Goal: Task Accomplishment & Management: Manage account settings

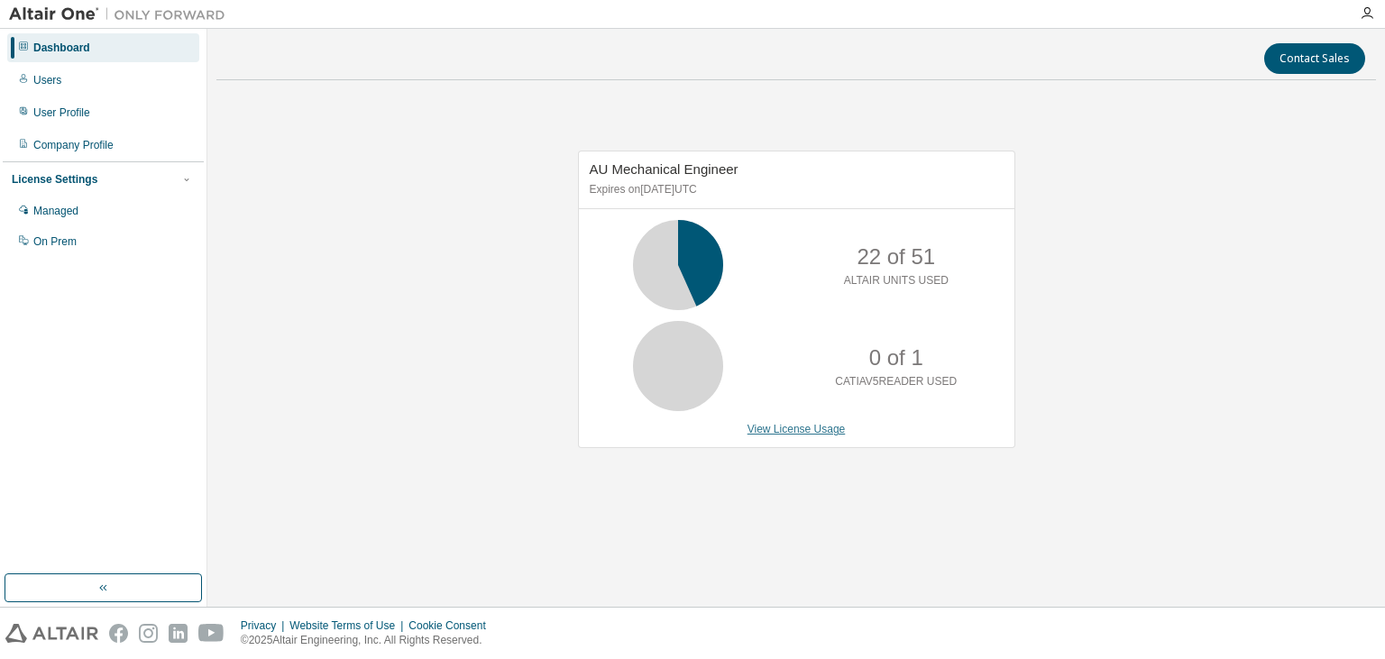
click at [827, 434] on link "View License Usage" at bounding box center [796, 429] width 98 height 13
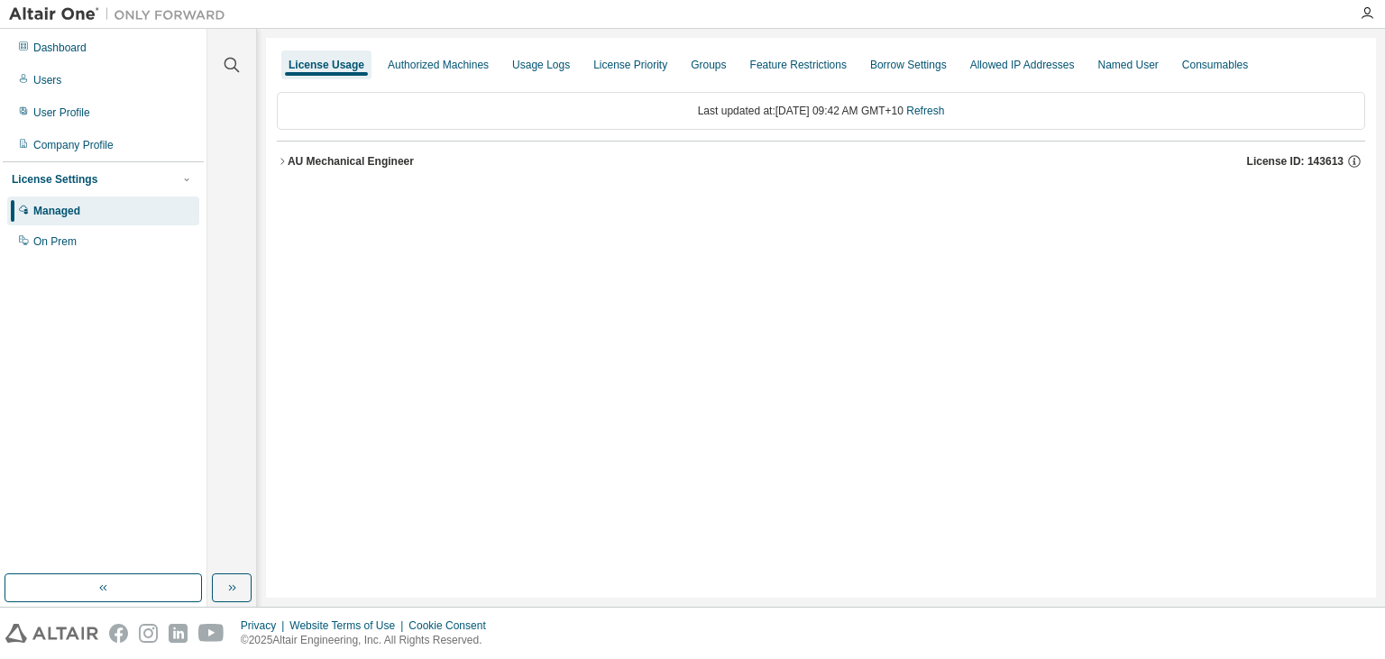
click at [287, 160] on icon "button" at bounding box center [282, 161] width 11 height 11
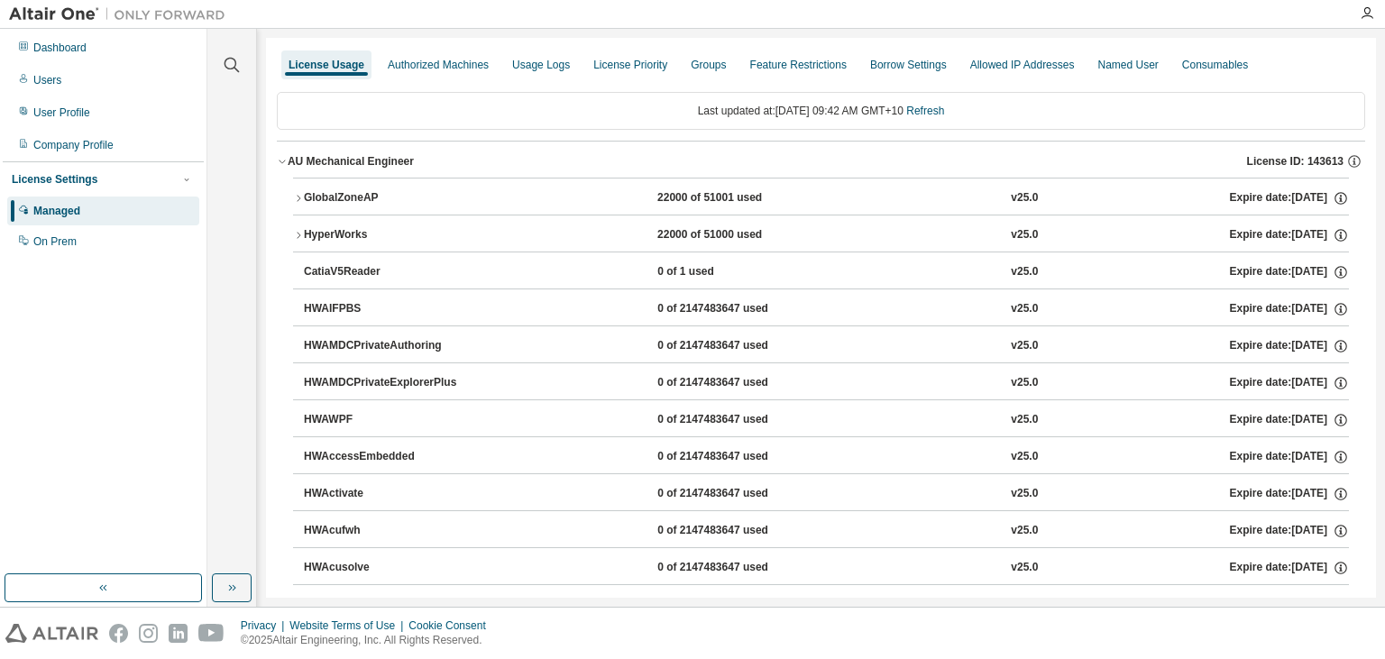
click at [312, 198] on div "GlobalZoneAP" at bounding box center [385, 198] width 162 height 16
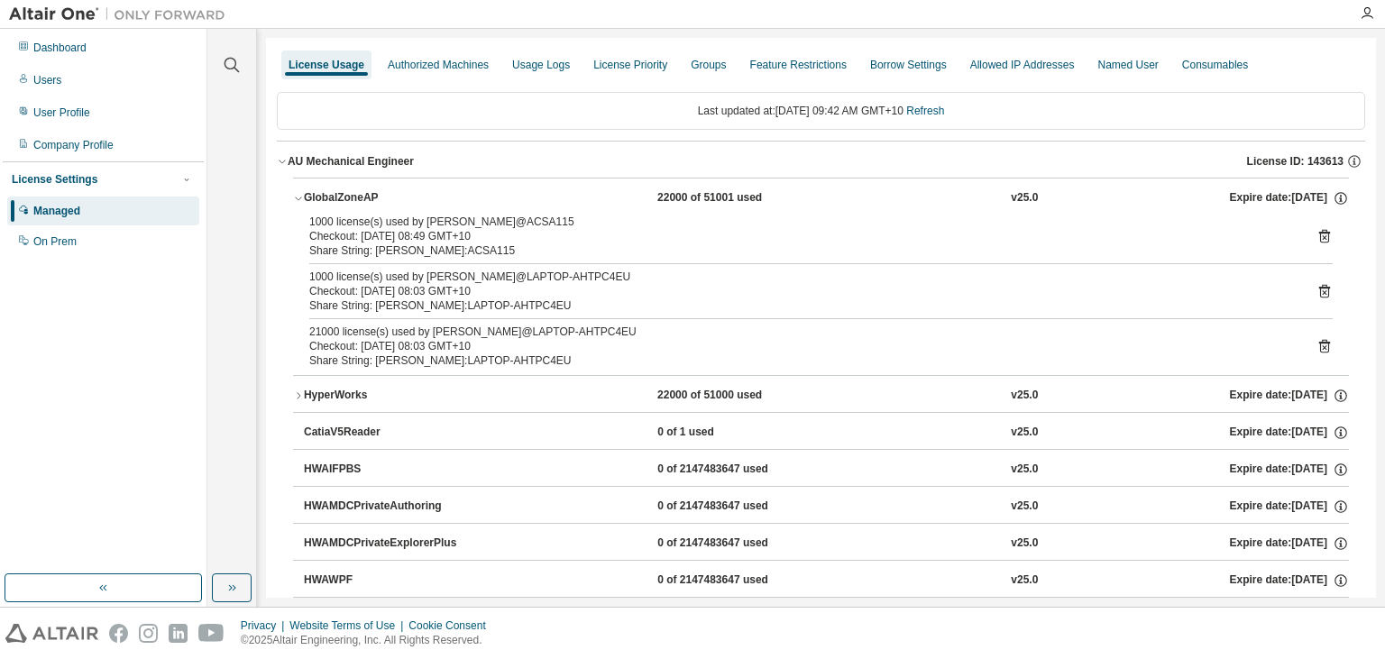
click at [392, 235] on div "Checkout: [DATE] 08:49 GMT+10" at bounding box center [799, 236] width 980 height 14
click at [498, 306] on div "Share String: [PERSON_NAME]:LAPTOP-AHTPC4EU" at bounding box center [799, 305] width 980 height 14
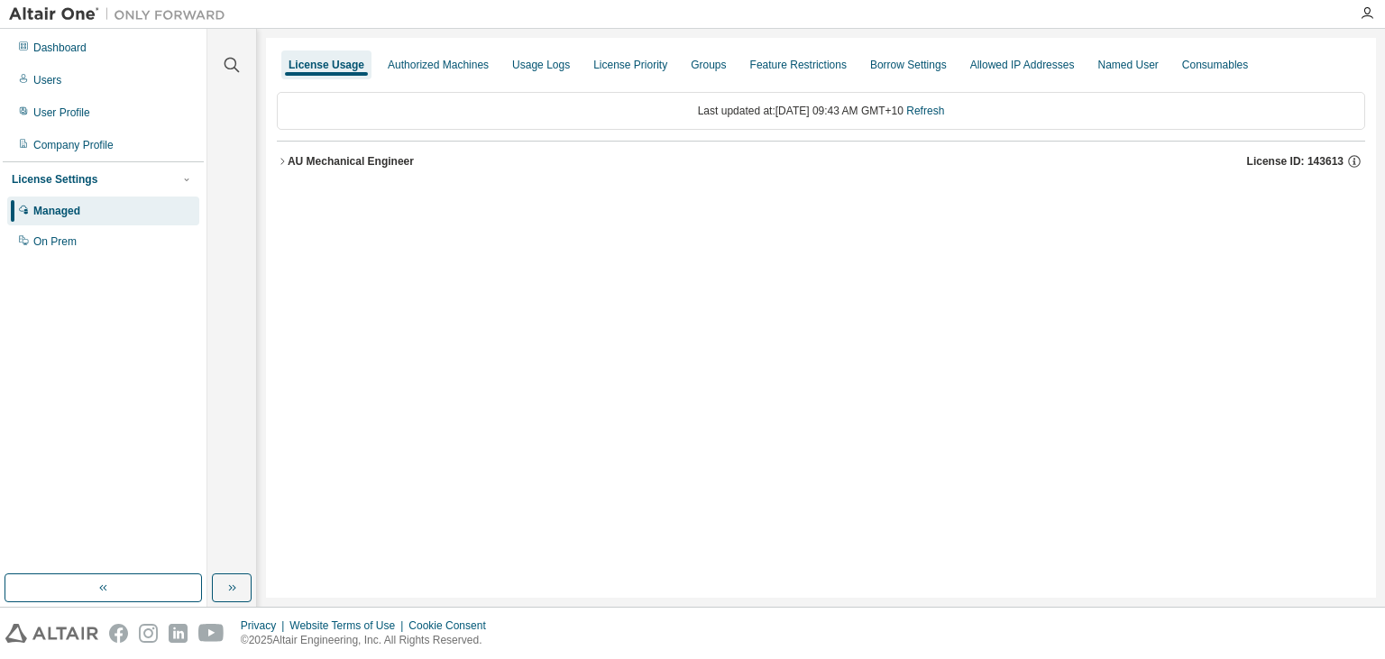
click at [362, 168] on div "AU Mechanical Engineer License ID: 143613" at bounding box center [826, 161] width 1077 height 16
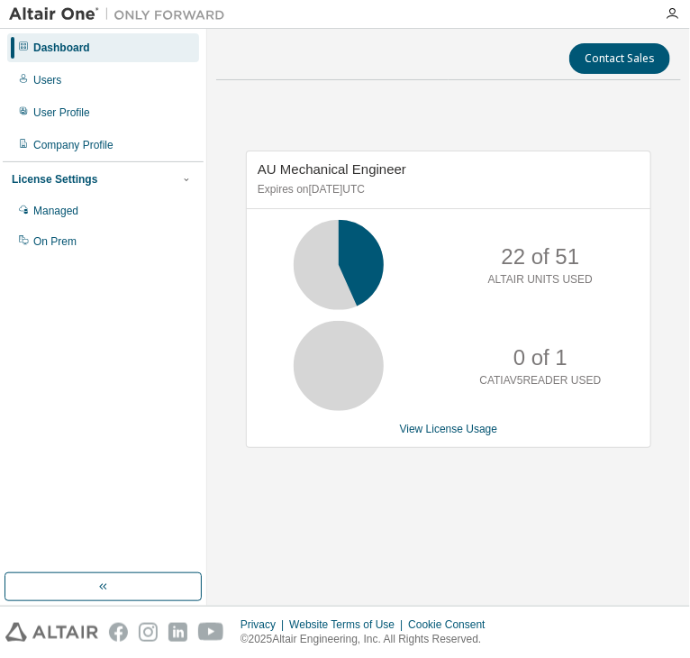
click at [470, 485] on div "AU Mechanical Engineer Expires on June 1, 2027 UTC 22 of 51 ALTAIR UNITS USED 0…" at bounding box center [448, 309] width 465 height 428
